Goal: Information Seeking & Learning: Understand process/instructions

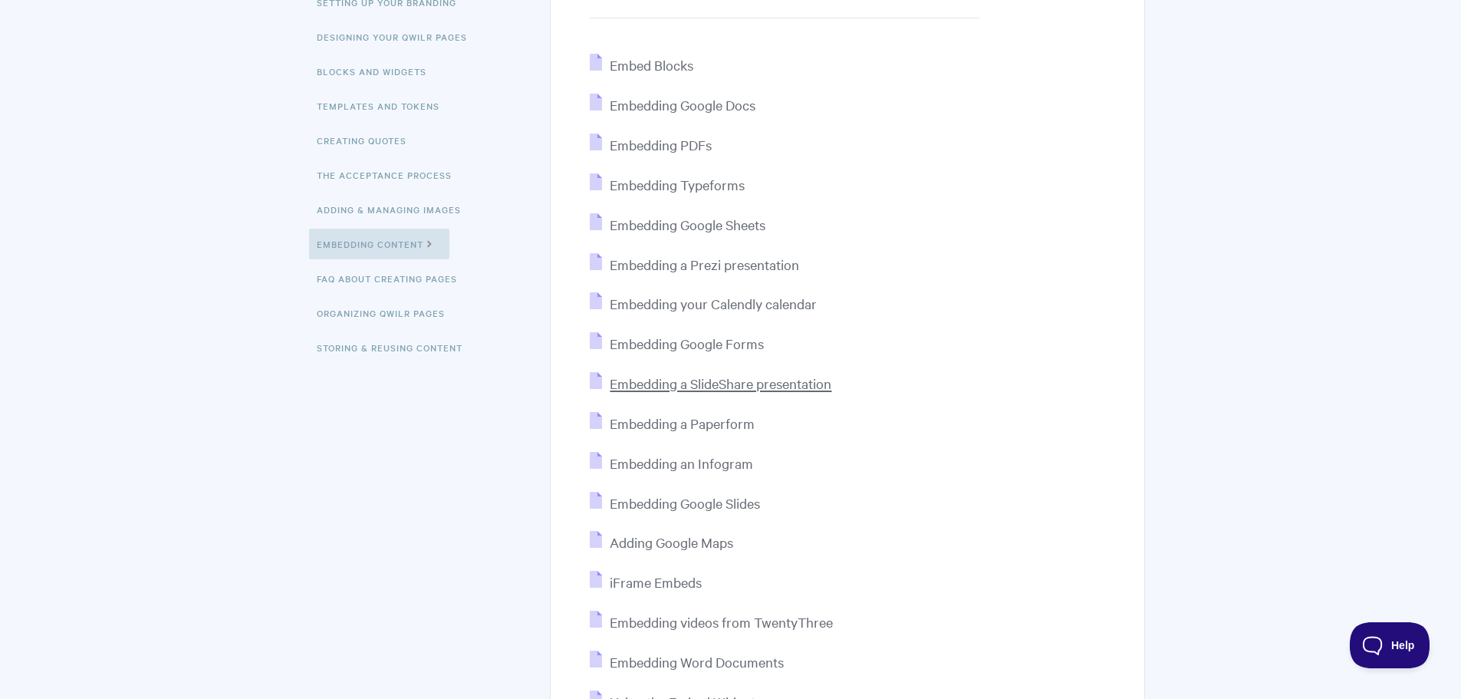
scroll to position [255, 0]
click at [729, 378] on span "Embedding a SlideShare presentation" at bounding box center [721, 379] width 222 height 18
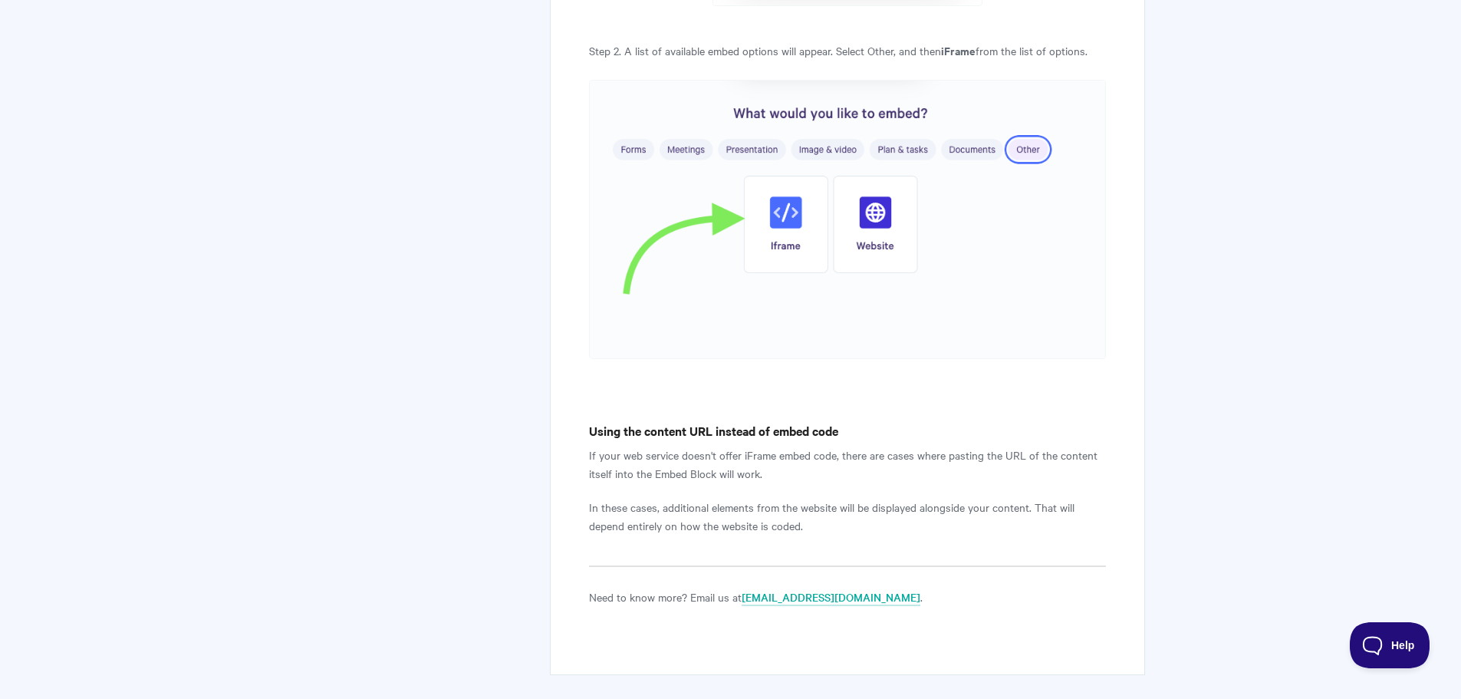
scroll to position [3234, 0]
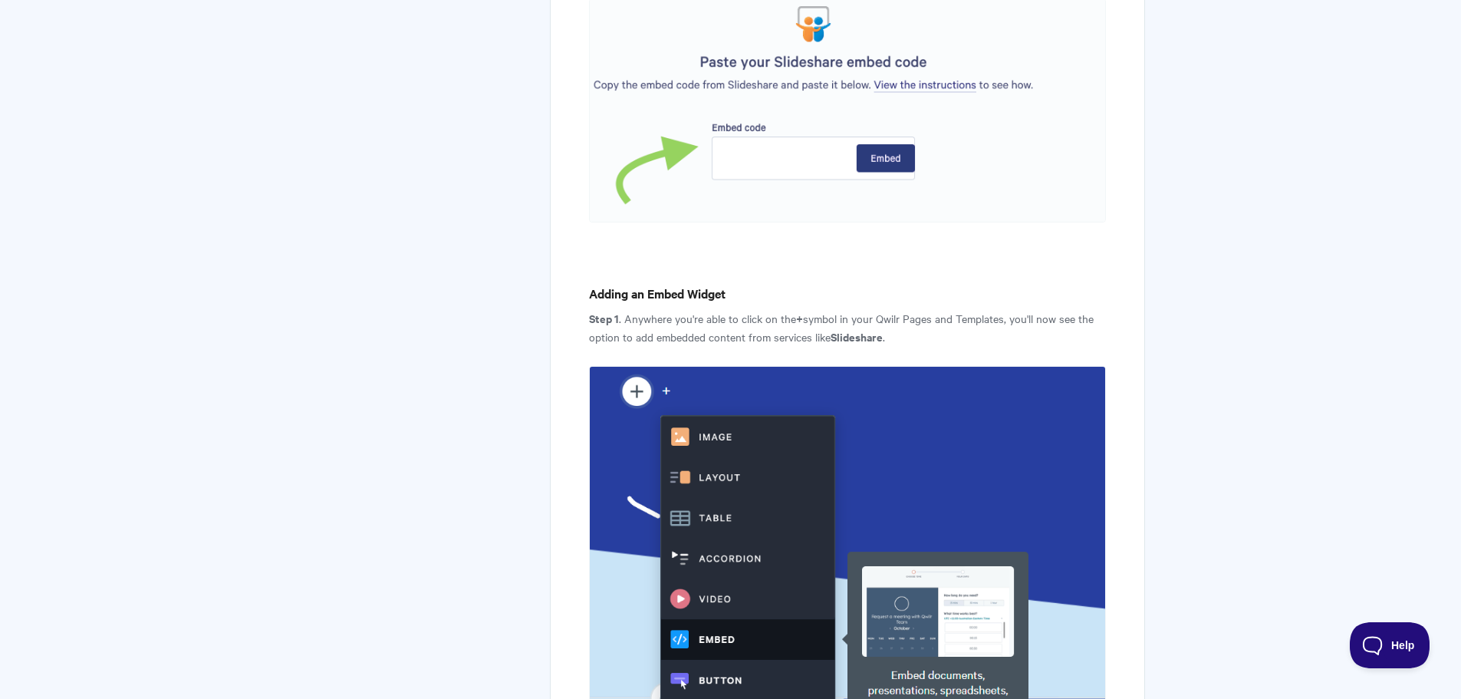
scroll to position [1355, 0]
